Goal: Task Accomplishment & Management: Use online tool/utility

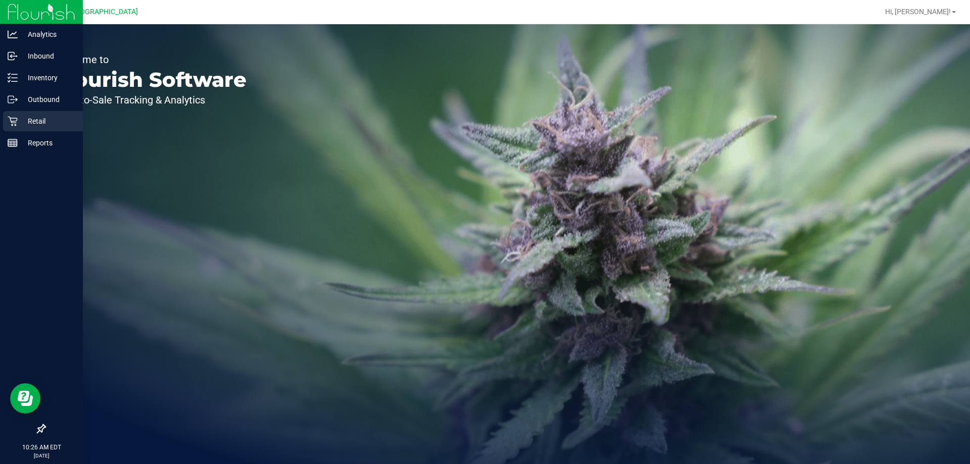
click at [35, 116] on p "Retail" at bounding box center [48, 121] width 61 height 12
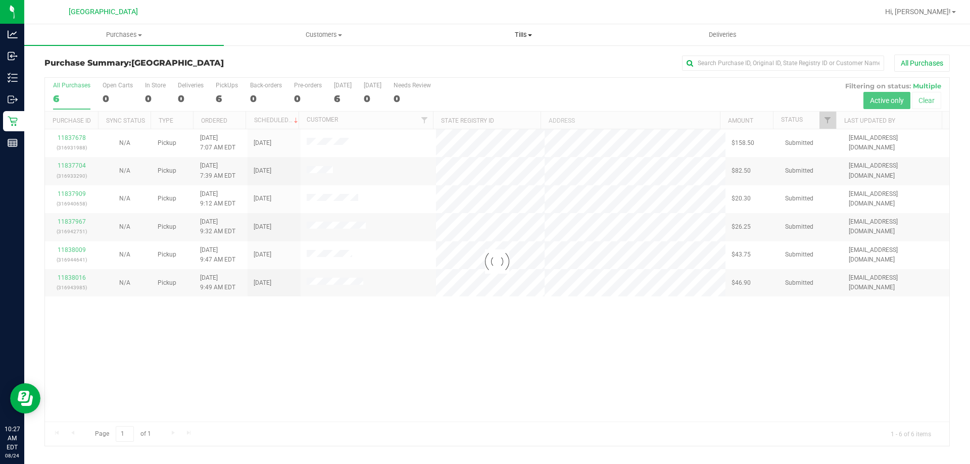
click at [537, 34] on span "Tills" at bounding box center [523, 34] width 199 height 9
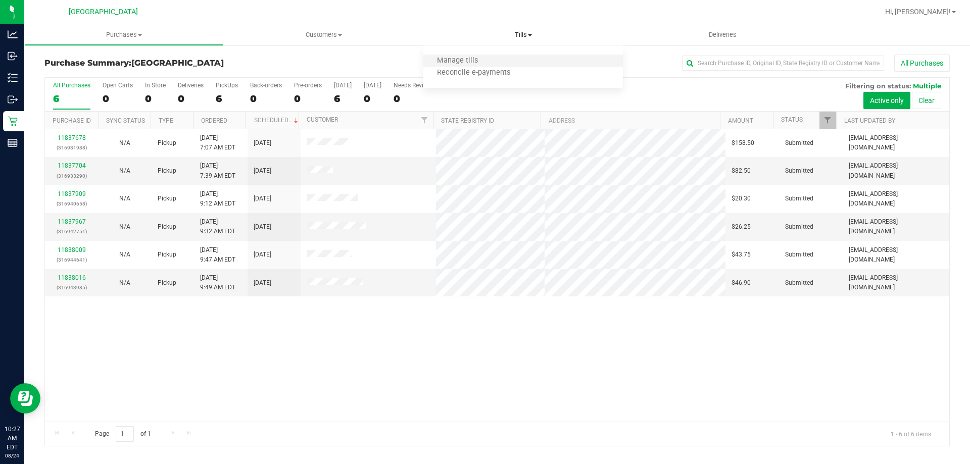
click at [512, 63] on li "Manage tills" at bounding box center [523, 61] width 200 height 12
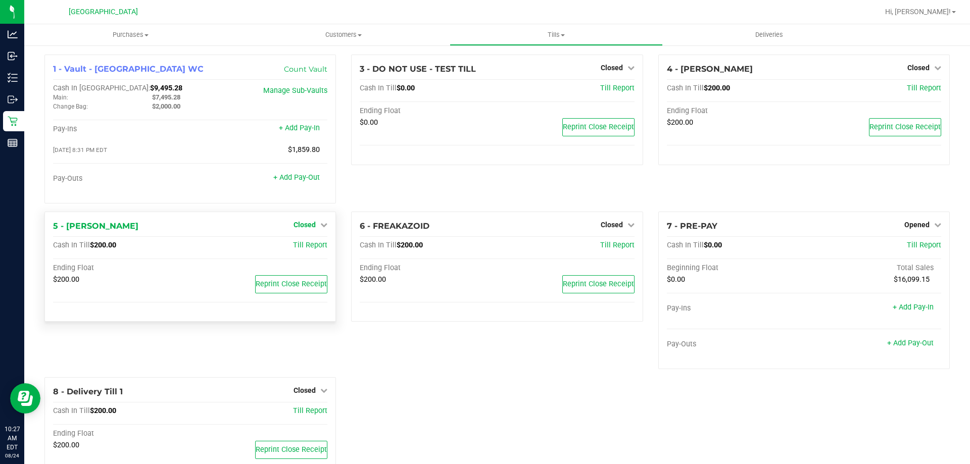
click at [307, 227] on span "Closed" at bounding box center [305, 225] width 22 height 8
click at [304, 244] on link "Open Till" at bounding box center [304, 246] width 27 height 8
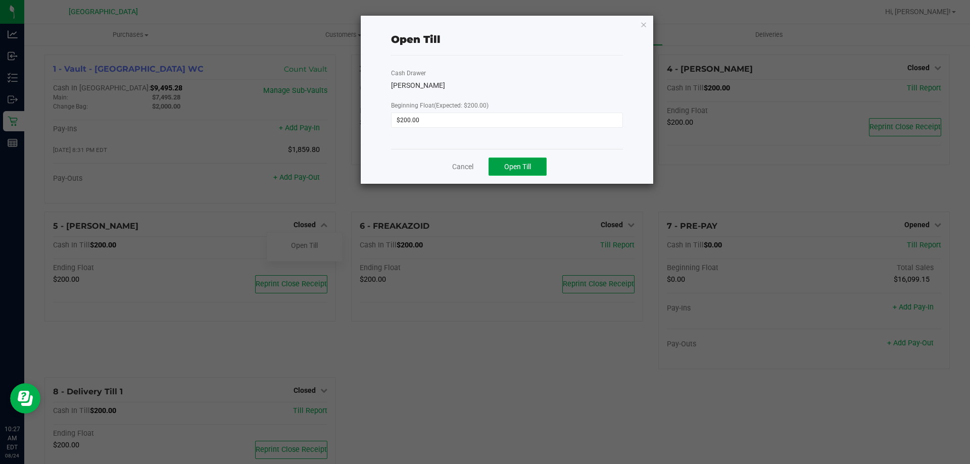
click at [512, 163] on span "Open Till" at bounding box center [517, 167] width 27 height 8
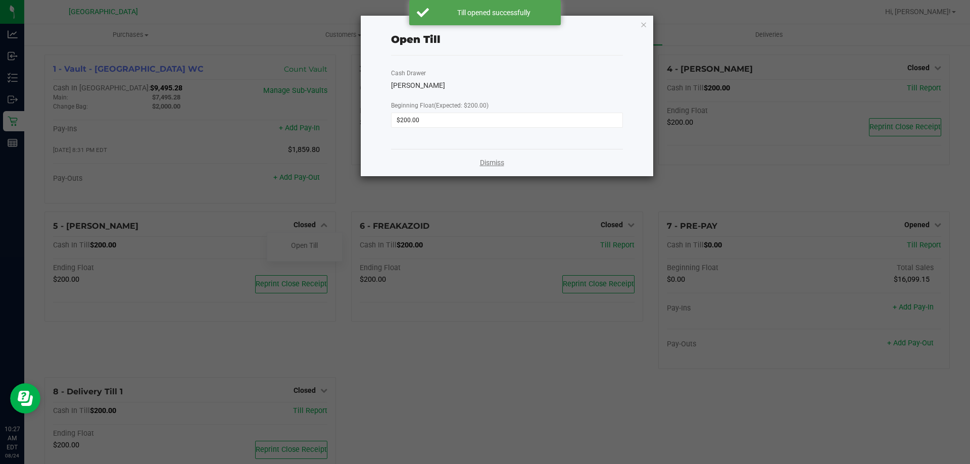
click at [498, 161] on link "Dismiss" at bounding box center [492, 163] width 24 height 11
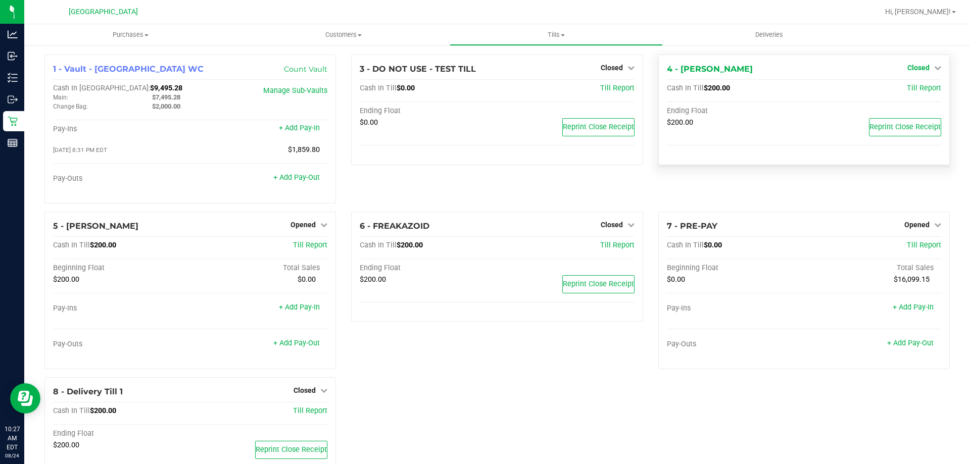
click at [916, 66] on span "Closed" at bounding box center [919, 68] width 22 height 8
click at [912, 89] on link "Open Till" at bounding box center [918, 89] width 27 height 8
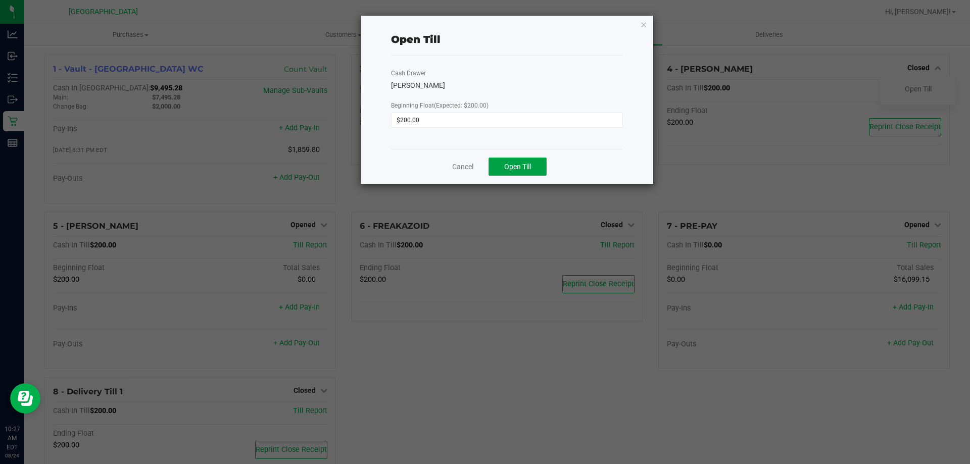
click at [518, 160] on button "Open Till" at bounding box center [518, 167] width 58 height 18
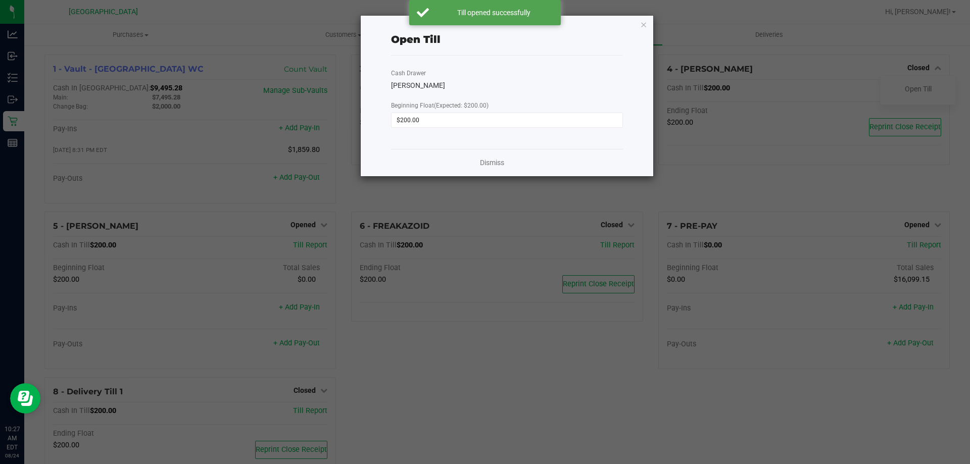
click at [499, 156] on div "Dismiss" at bounding box center [507, 162] width 232 height 27
click at [499, 161] on link "Dismiss" at bounding box center [492, 163] width 24 height 11
